Goal: Information Seeking & Learning: Check status

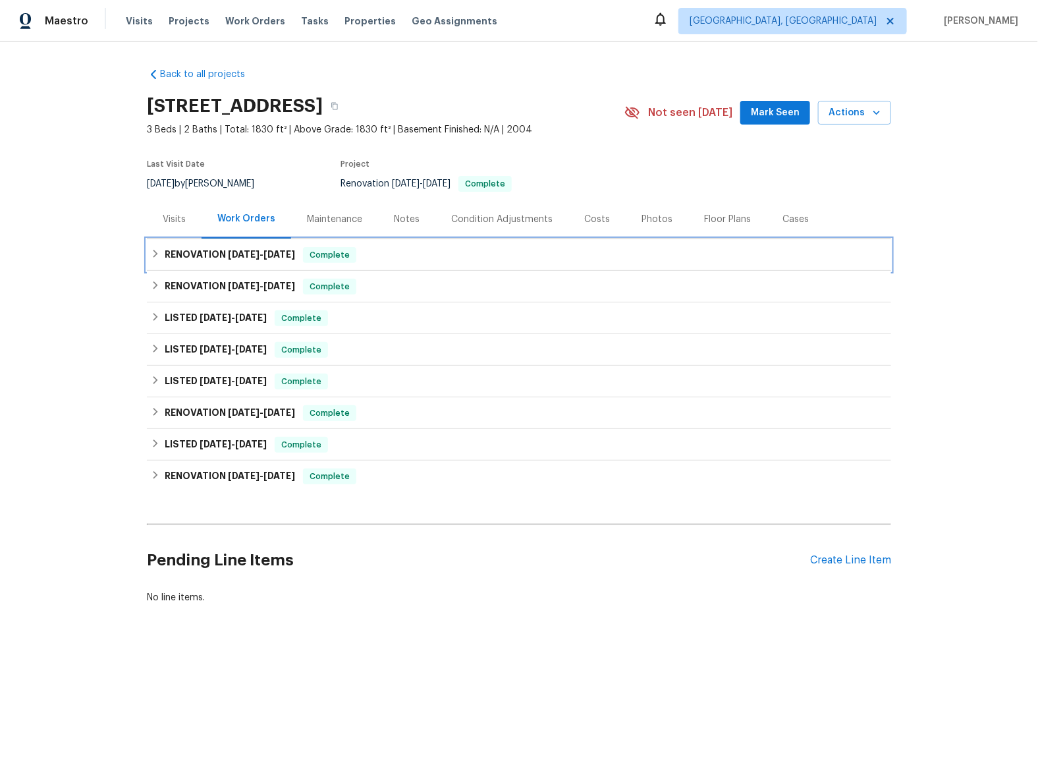
click at [183, 254] on h6 "RENOVATION 8/12/25 - 8/14/25" at bounding box center [230, 255] width 130 height 16
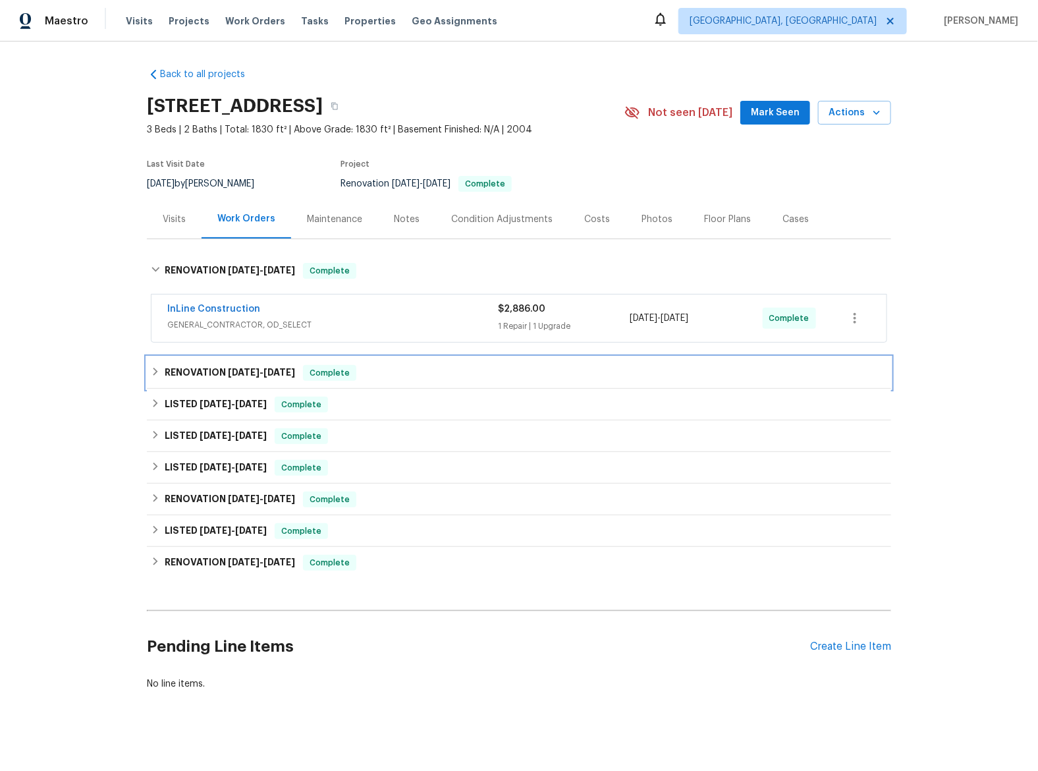
click at [179, 376] on h6 "RENOVATION 8/6/25 - 8/8/25" at bounding box center [230, 373] width 130 height 16
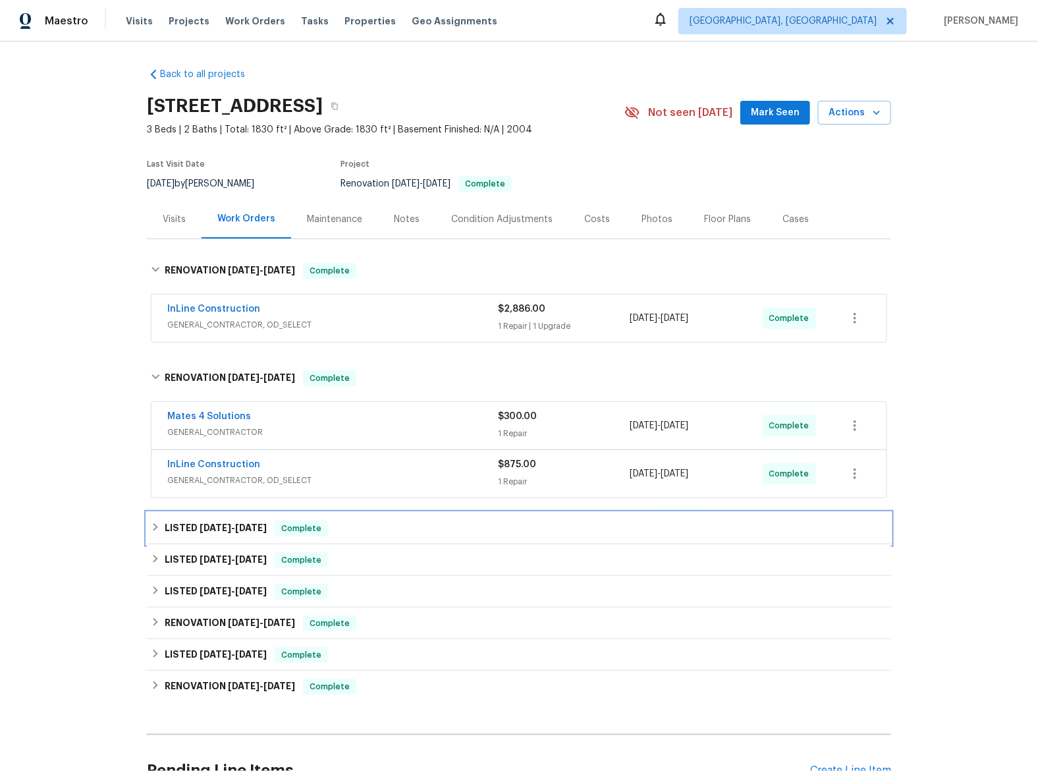
click at [205, 530] on span "8/1/25" at bounding box center [216, 527] width 32 height 9
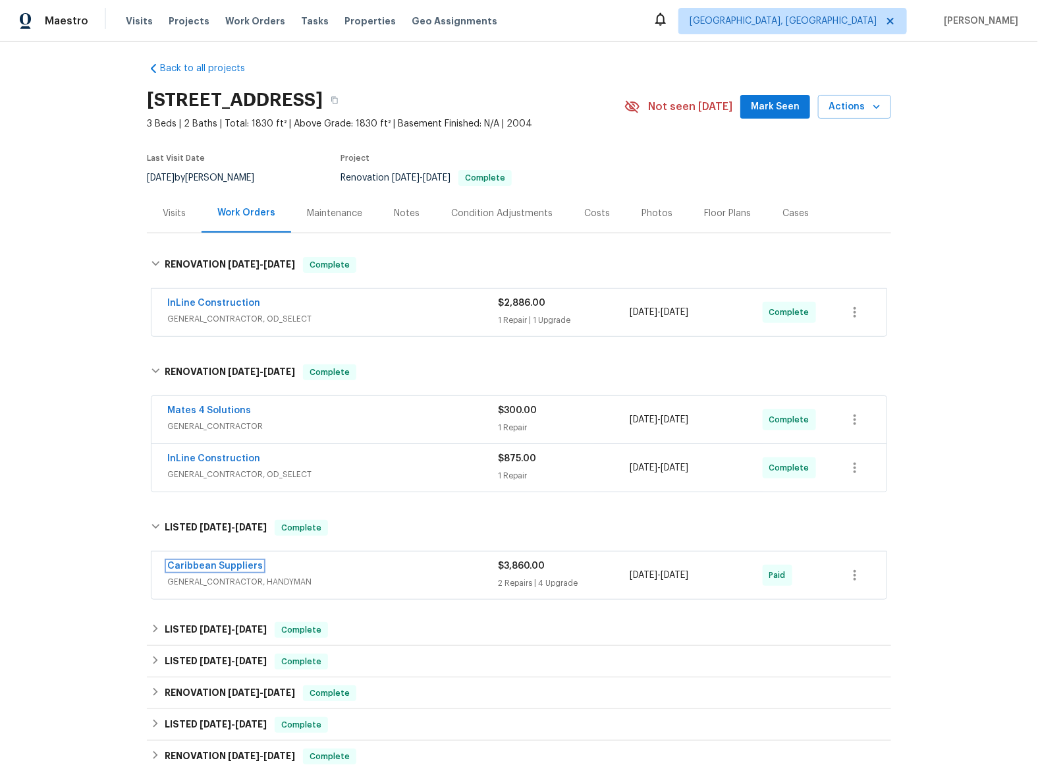
scroll to position [85, 0]
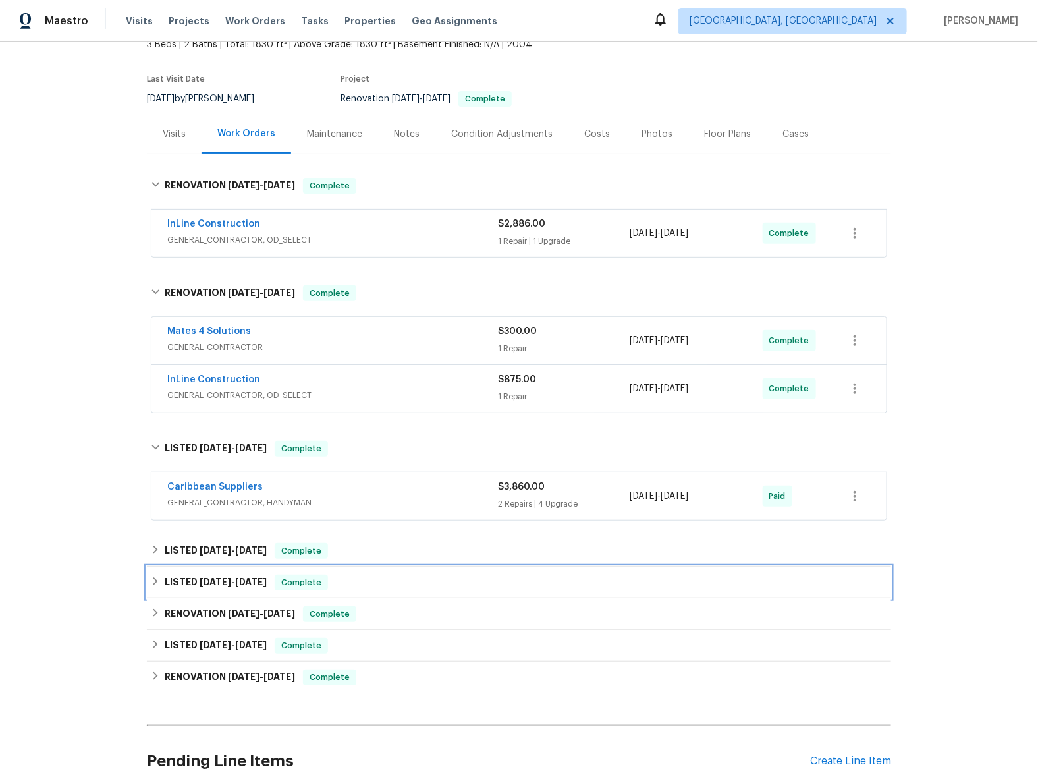
click at [206, 567] on div "LISTED 6/17/25 - 6/19/25 Complete" at bounding box center [519, 582] width 744 height 32
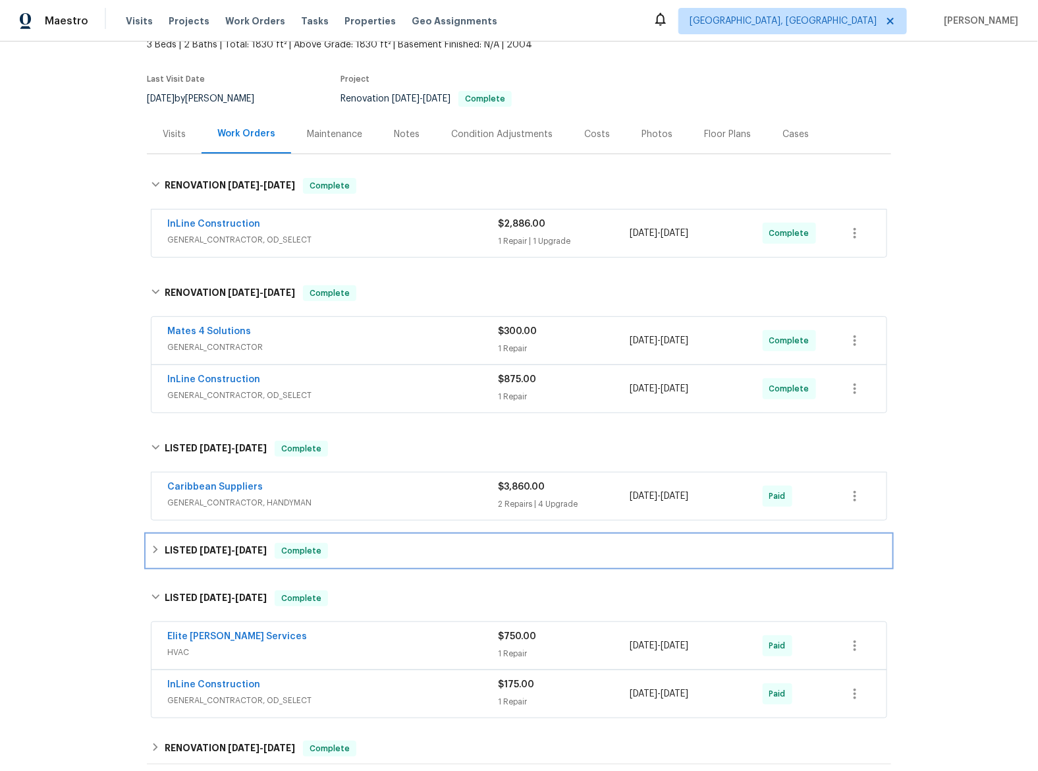
click at [209, 551] on span "7/23/25" at bounding box center [216, 549] width 32 height 9
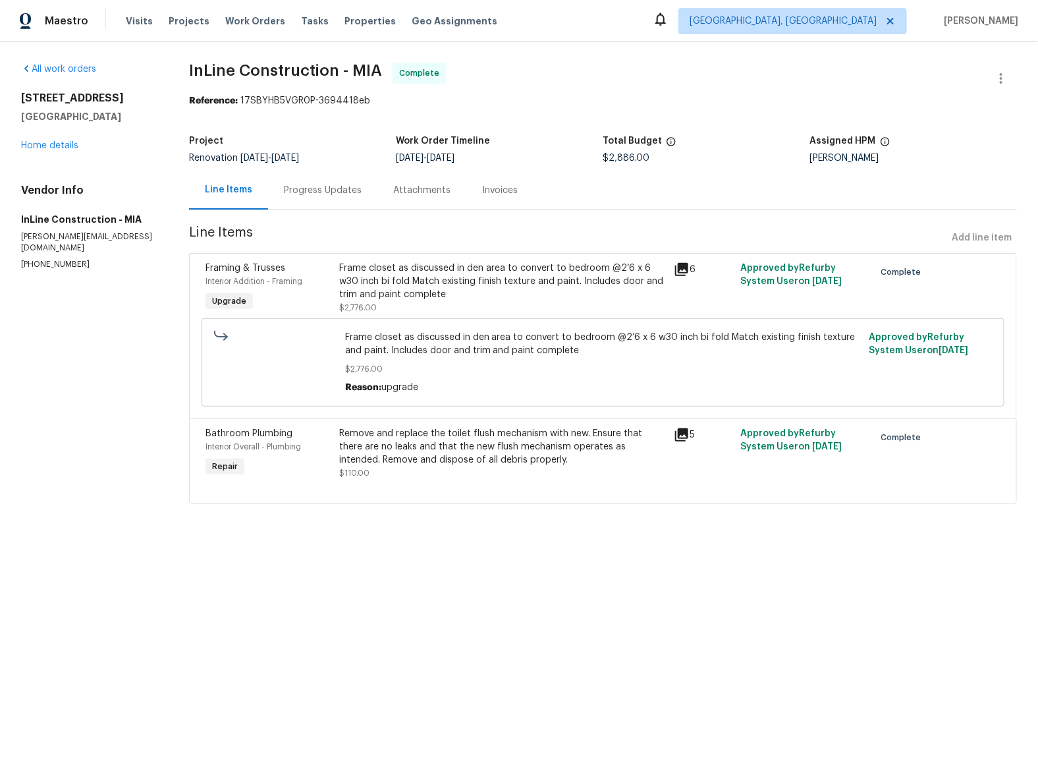
click at [674, 275] on icon at bounding box center [682, 269] width 16 height 16
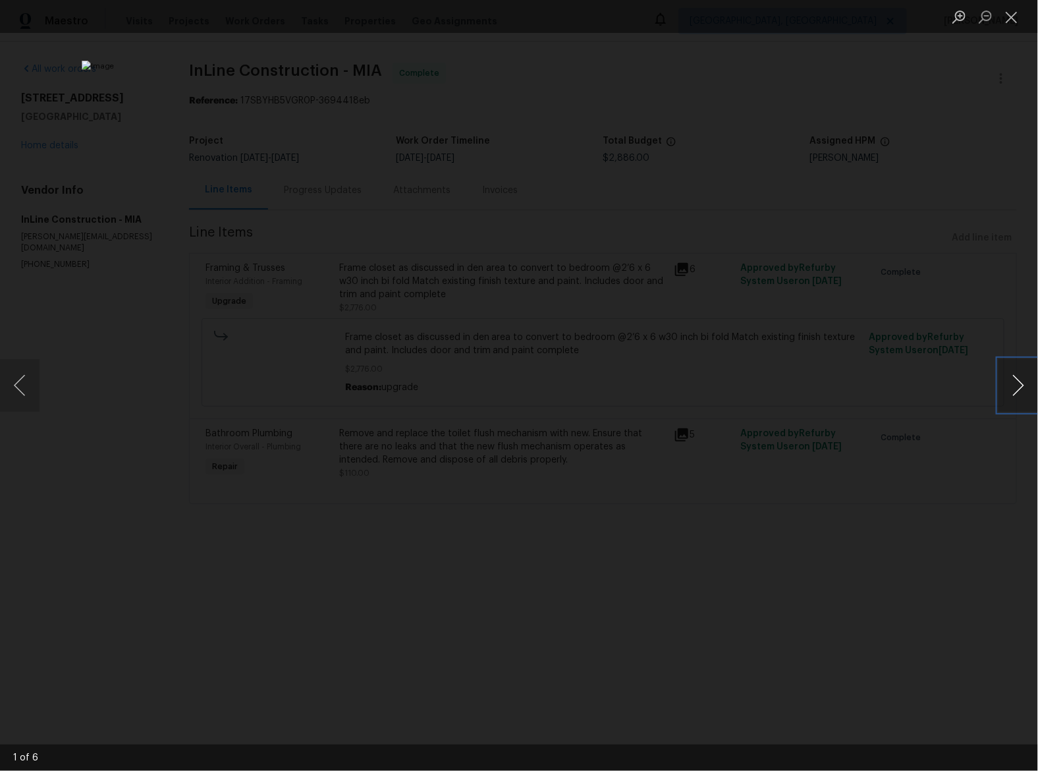
click at [1018, 386] on button "Next image" at bounding box center [1018, 385] width 40 height 53
click at [36, 388] on button "Previous image" at bounding box center [20, 385] width 40 height 53
click at [45, 385] on div "Lightbox" at bounding box center [519, 385] width 1038 height 771
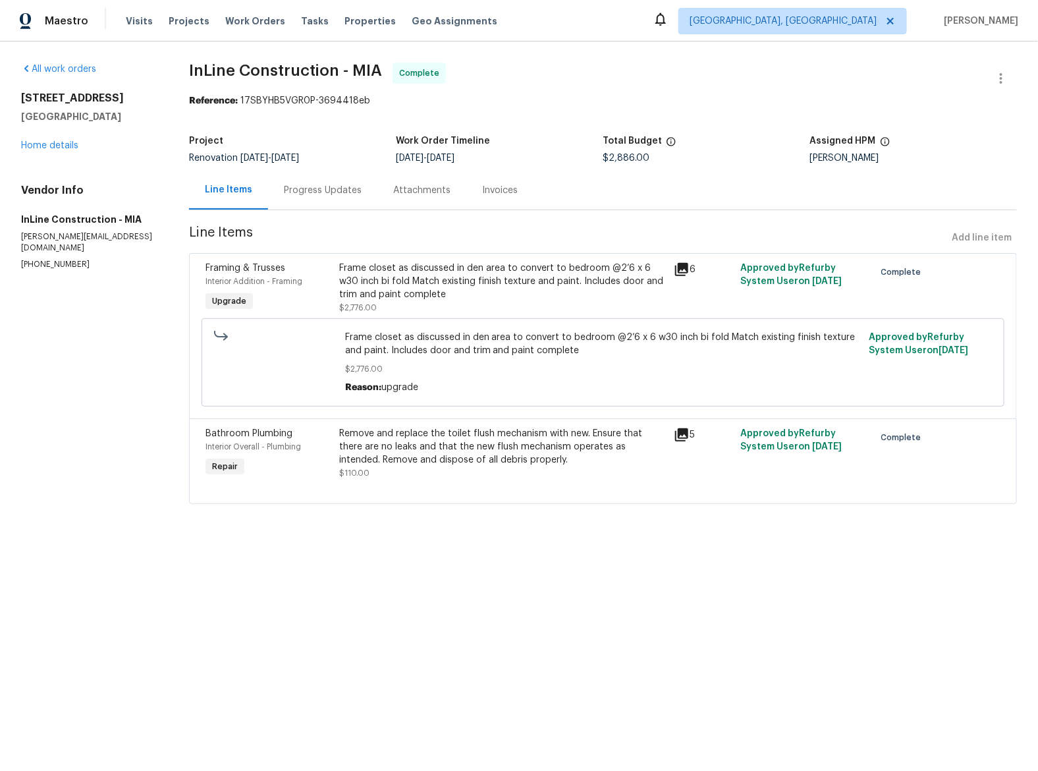
click at [674, 273] on icon at bounding box center [682, 269] width 16 height 16
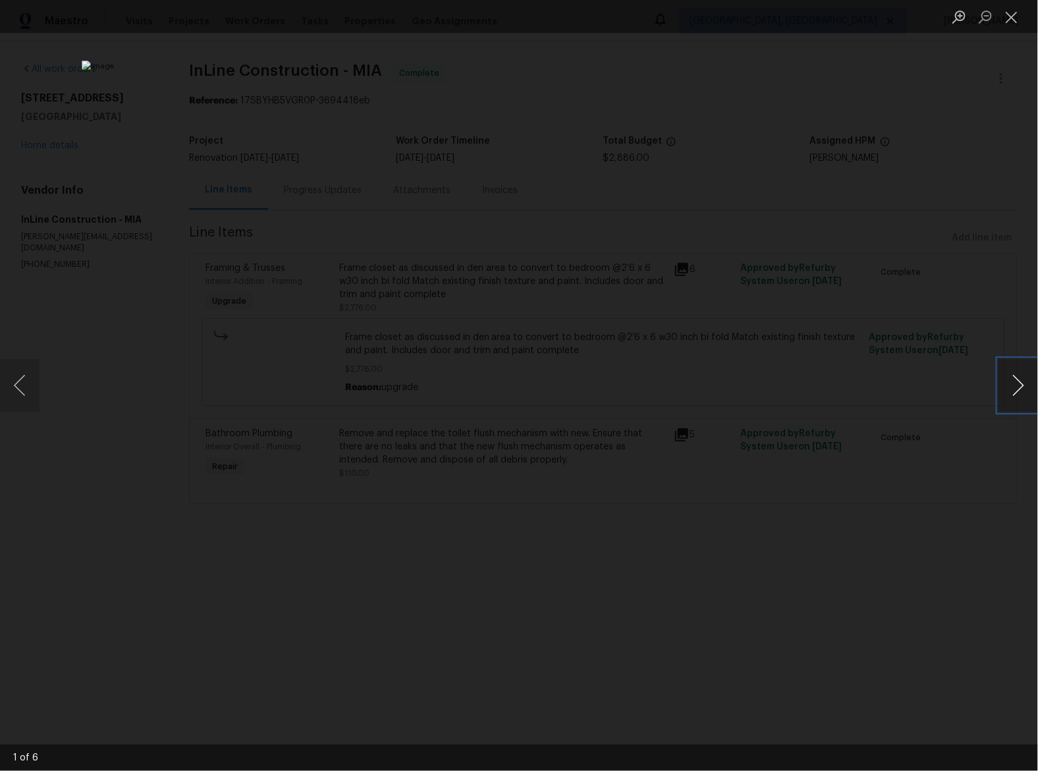
click at [1018, 385] on button "Next image" at bounding box center [1018, 385] width 40 height 53
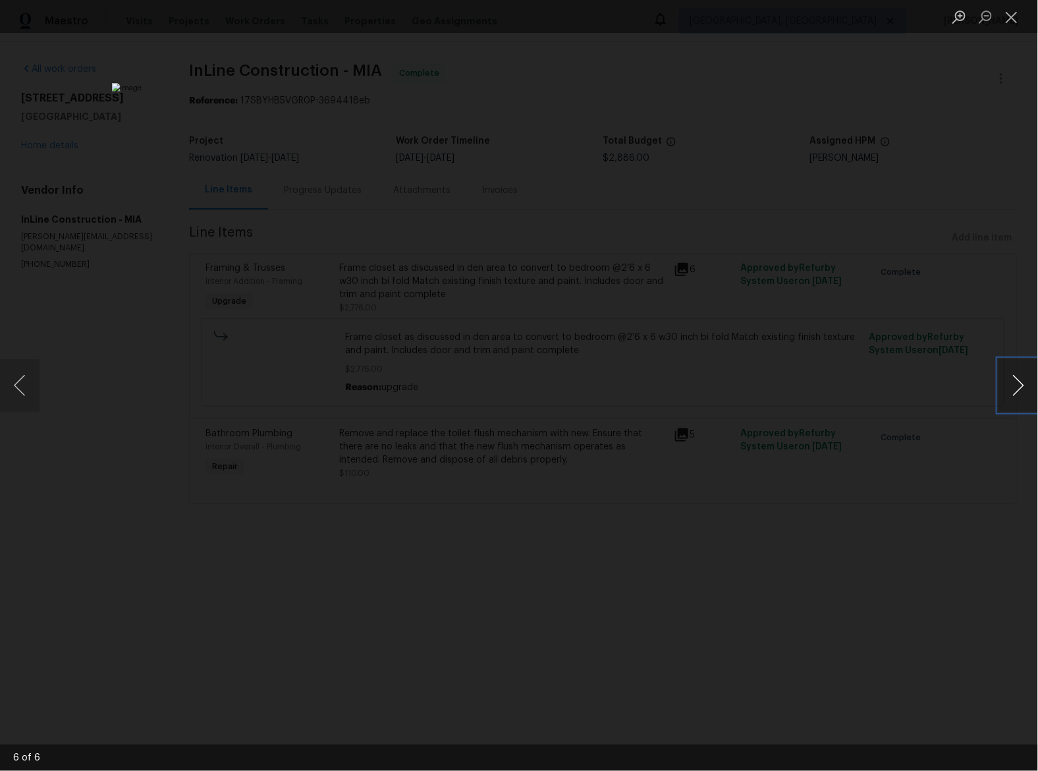
click at [1018, 385] on button "Next image" at bounding box center [1018, 385] width 40 height 53
click at [4, 382] on button "Previous image" at bounding box center [20, 385] width 40 height 53
click at [1018, 388] on button "Next image" at bounding box center [1018, 385] width 40 height 53
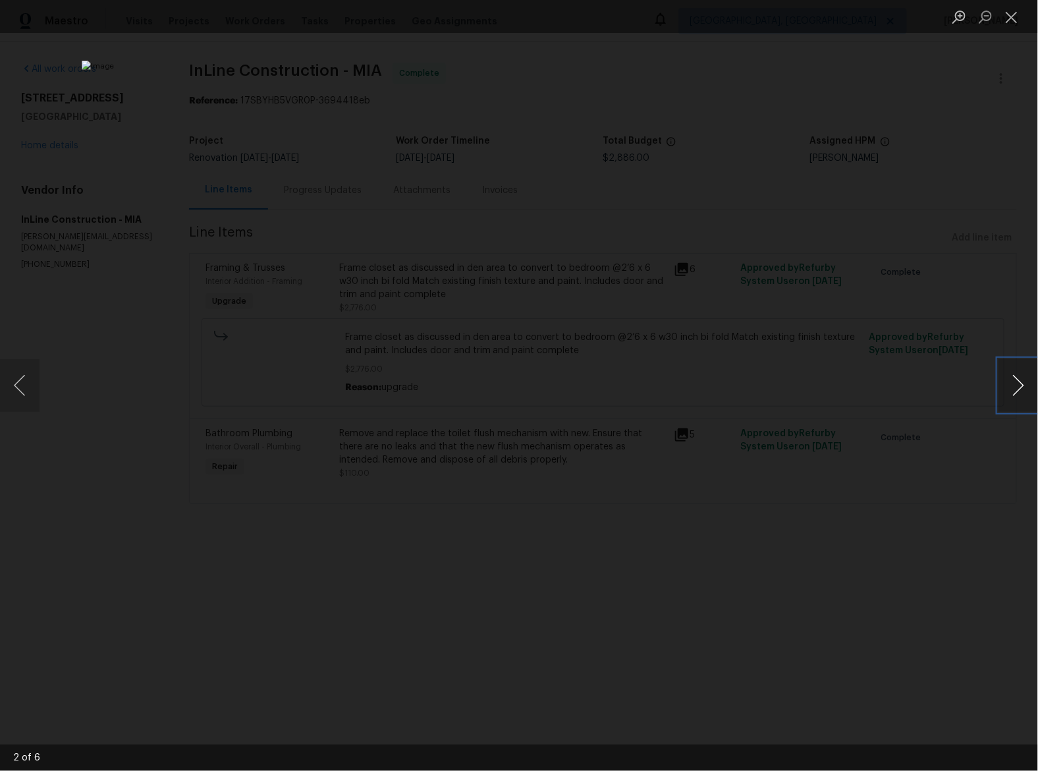
click at [999, 380] on button "Next image" at bounding box center [1018, 385] width 40 height 53
click at [40, 393] on div "Lightbox" at bounding box center [519, 385] width 1038 height 771
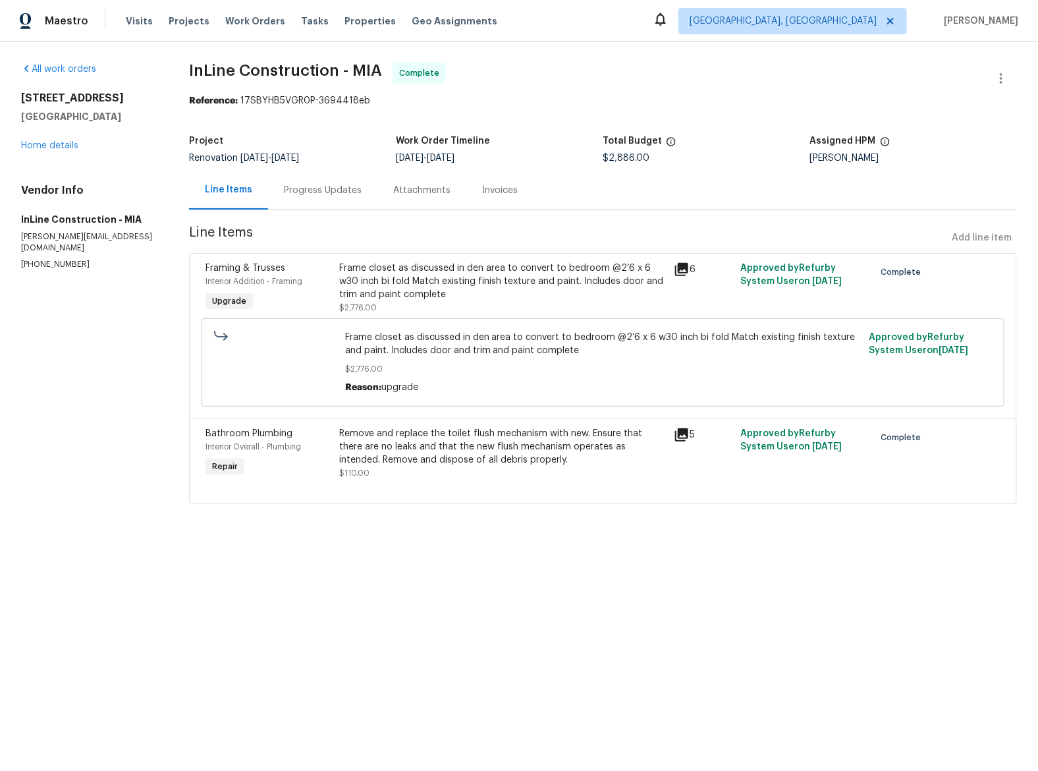
click at [675, 271] on icon at bounding box center [681, 269] width 13 height 13
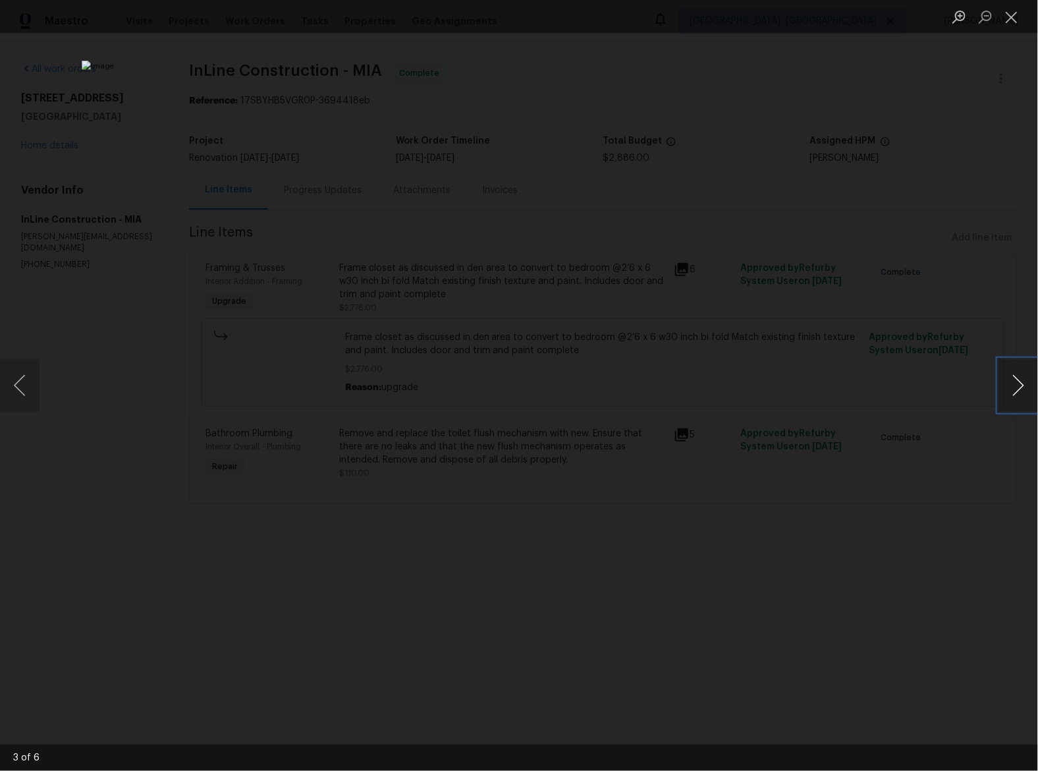
click at [1014, 391] on button "Next image" at bounding box center [1018, 385] width 40 height 53
click at [1016, 387] on button "Next image" at bounding box center [1018, 385] width 40 height 53
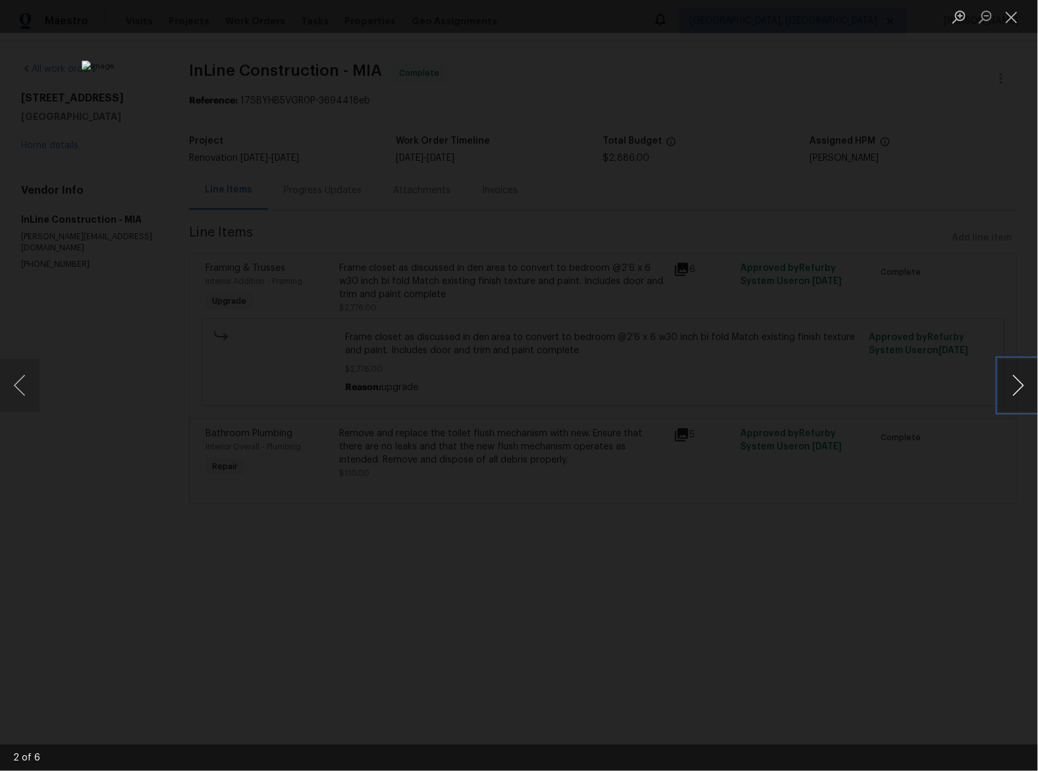
click at [1016, 387] on button "Next image" at bounding box center [1018, 385] width 40 height 53
click at [1021, 387] on button "Next image" at bounding box center [1018, 385] width 40 height 53
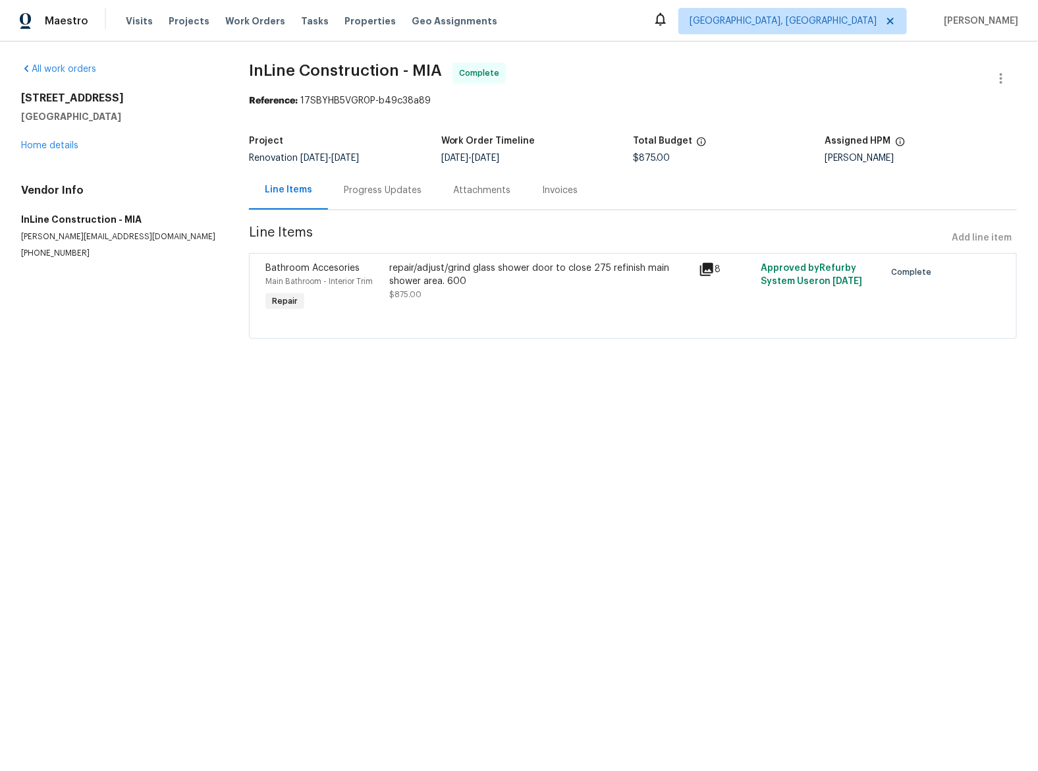
click at [700, 268] on icon at bounding box center [706, 269] width 13 height 13
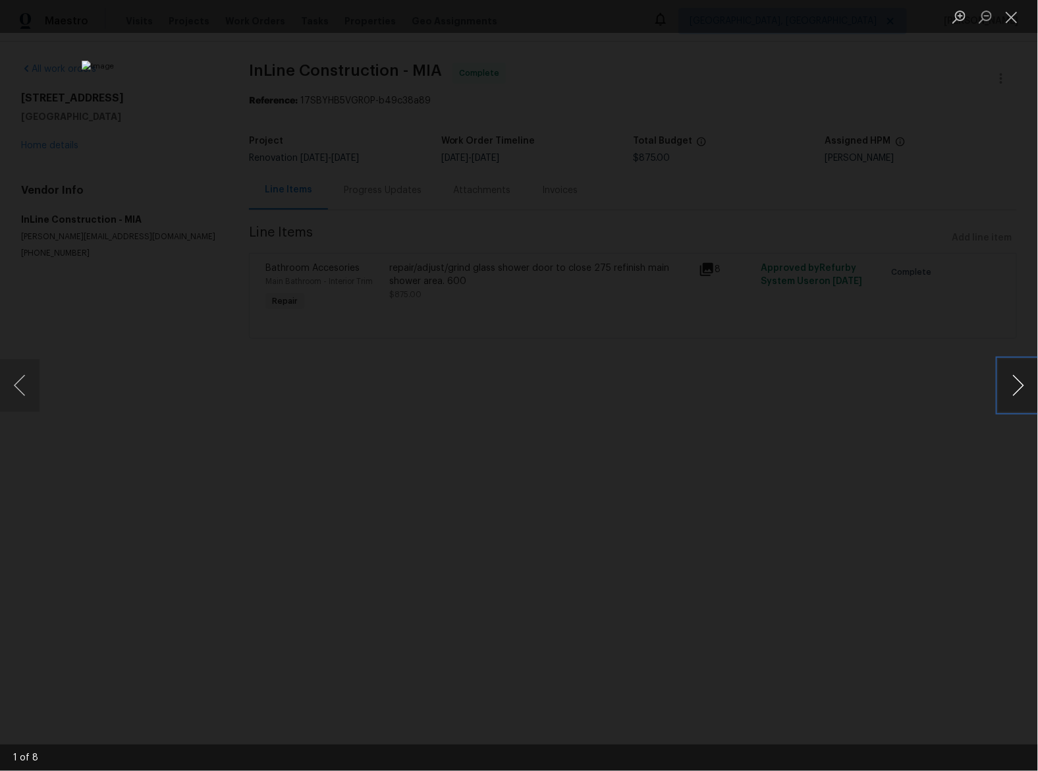
click at [1003, 401] on button "Next image" at bounding box center [1018, 385] width 40 height 53
click at [1006, 398] on button "Next image" at bounding box center [1018, 385] width 40 height 53
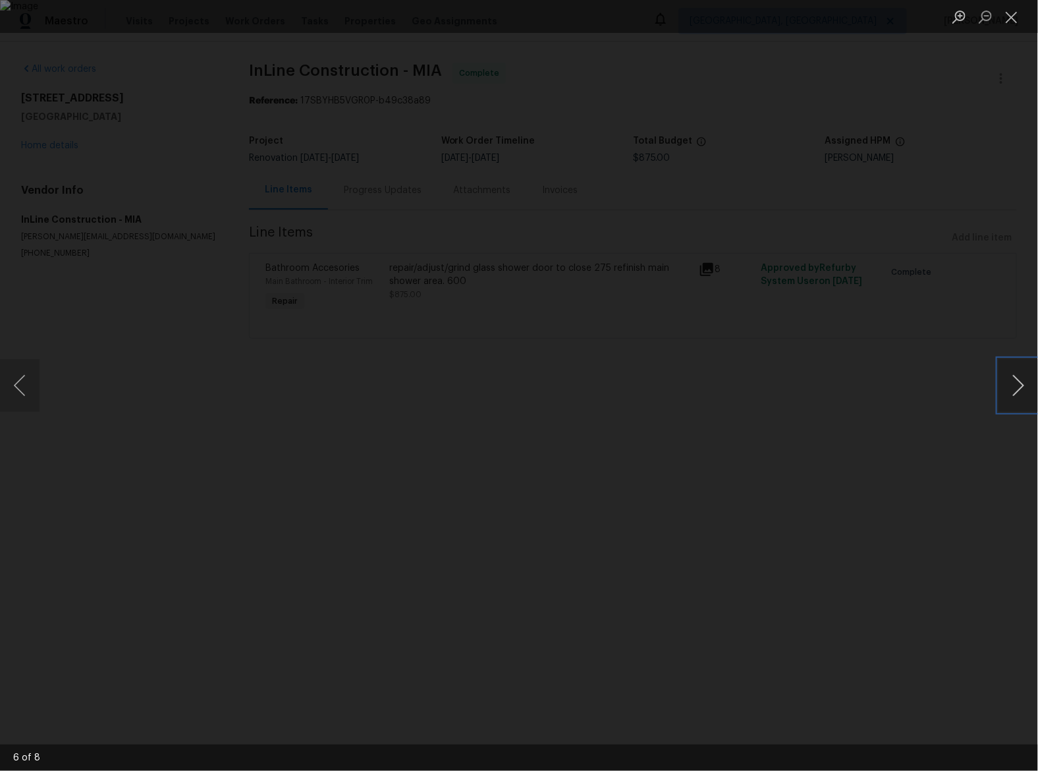
click at [1006, 398] on button "Next image" at bounding box center [1018, 385] width 40 height 53
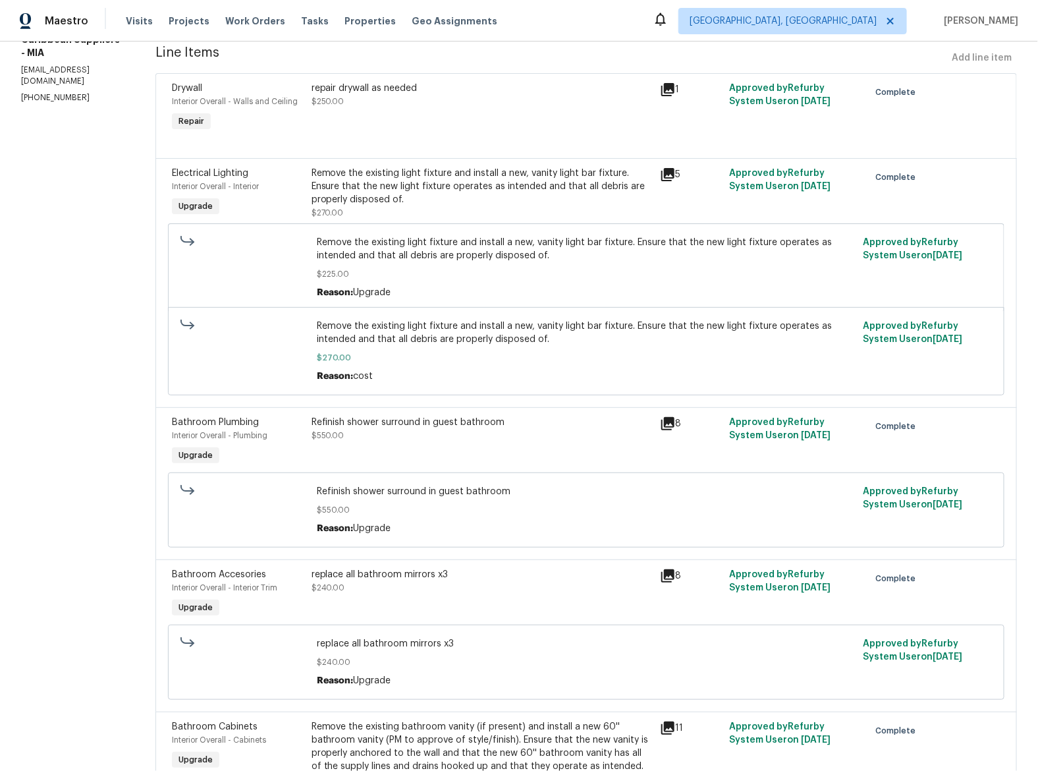
scroll to position [180, 0]
click at [670, 430] on icon at bounding box center [667, 423] width 13 height 13
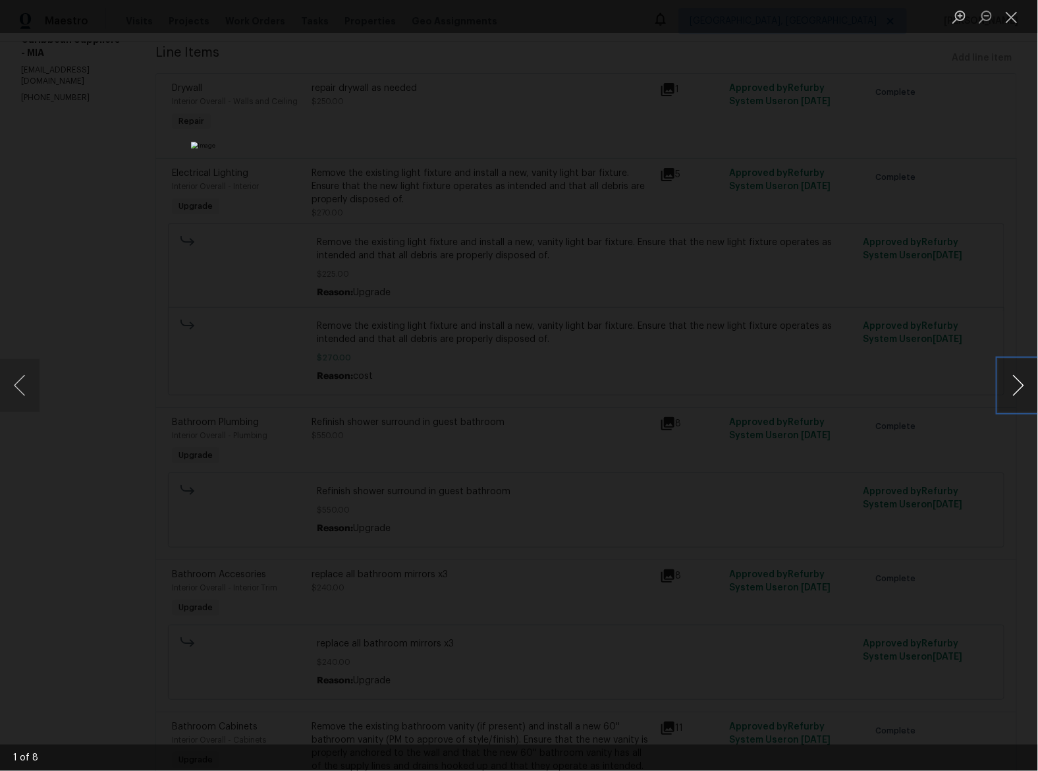
click at [1015, 398] on button "Next image" at bounding box center [1018, 385] width 40 height 53
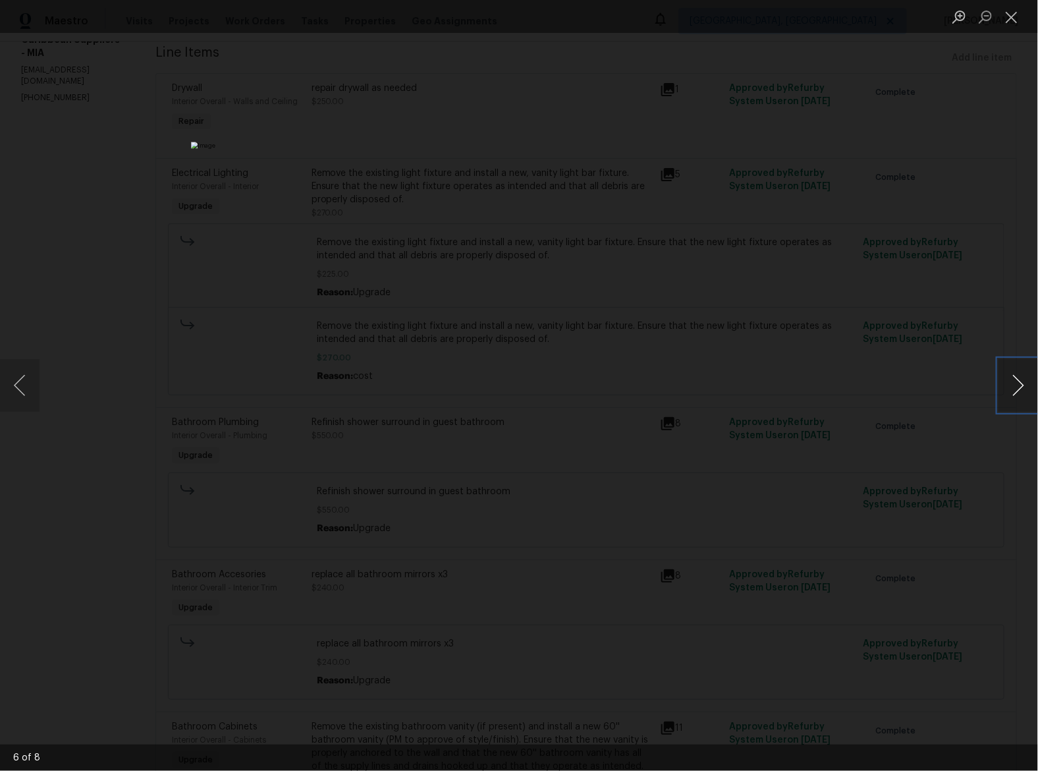
click at [1015, 398] on button "Next image" at bounding box center [1018, 385] width 40 height 53
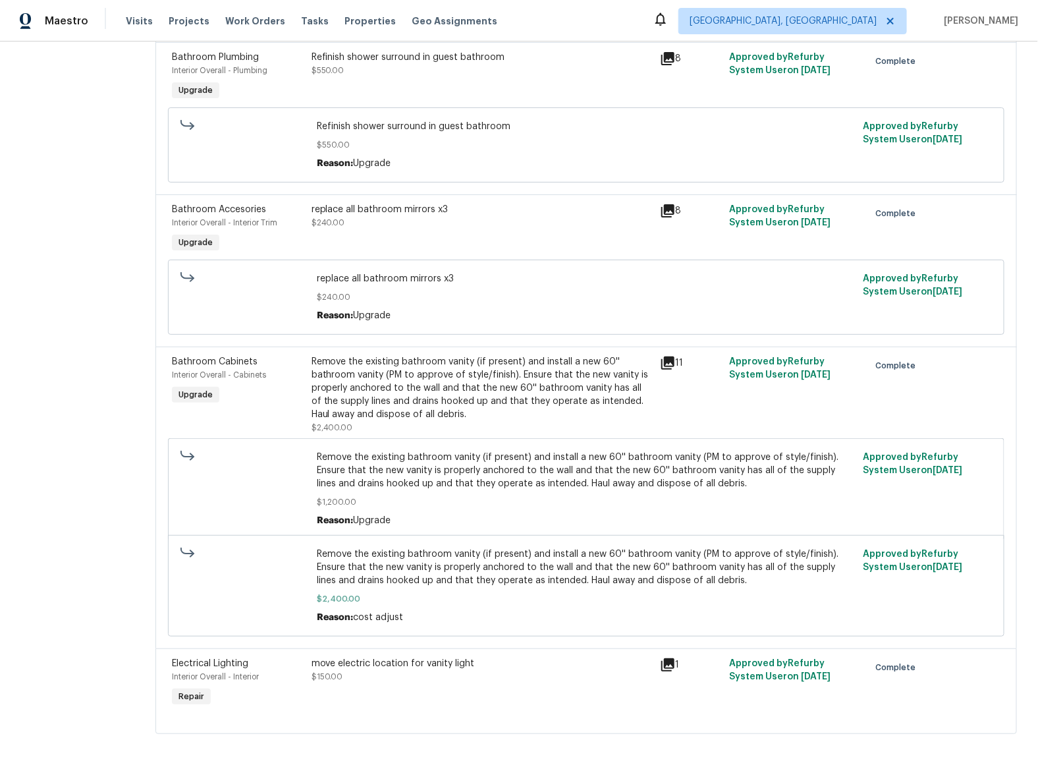
scroll to position [0, 0]
